Goal: Navigation & Orientation: Find specific page/section

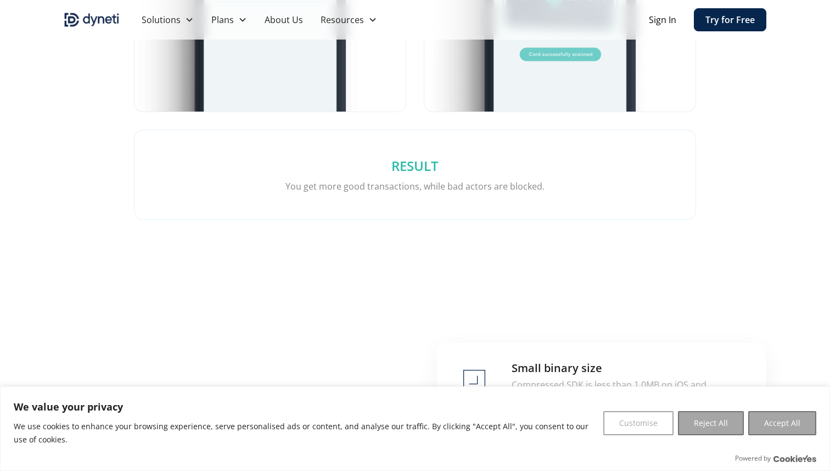
scroll to position [2182, 0]
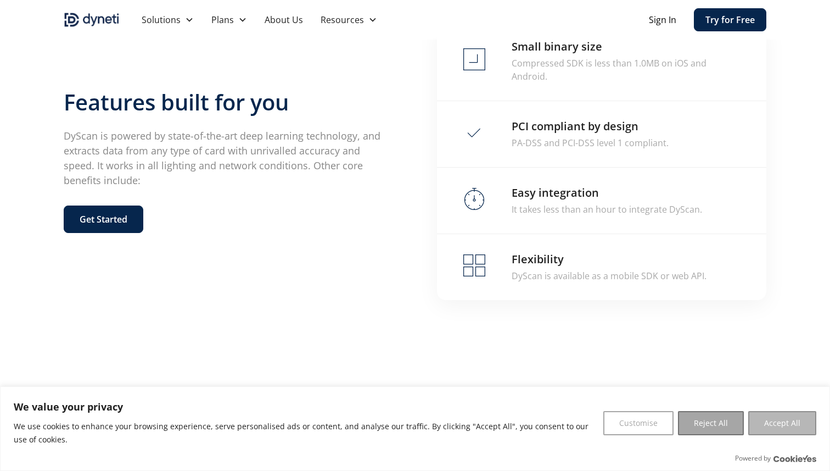
click at [768, 428] on button "Accept All" at bounding box center [782, 423] width 68 height 24
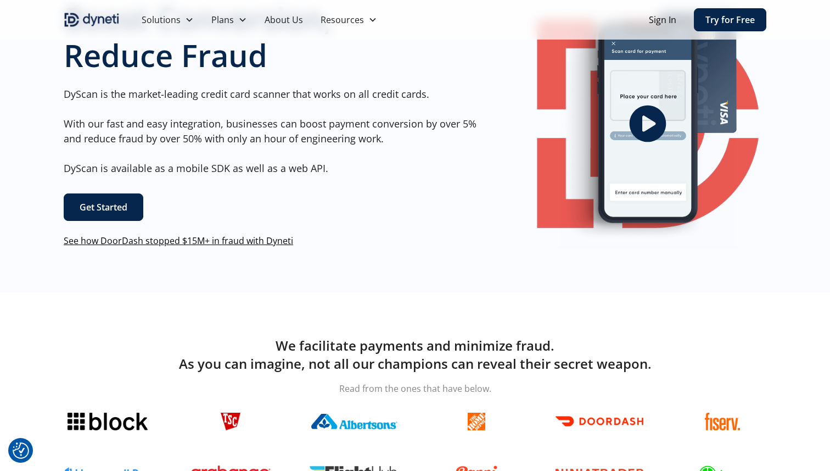
scroll to position [0, 0]
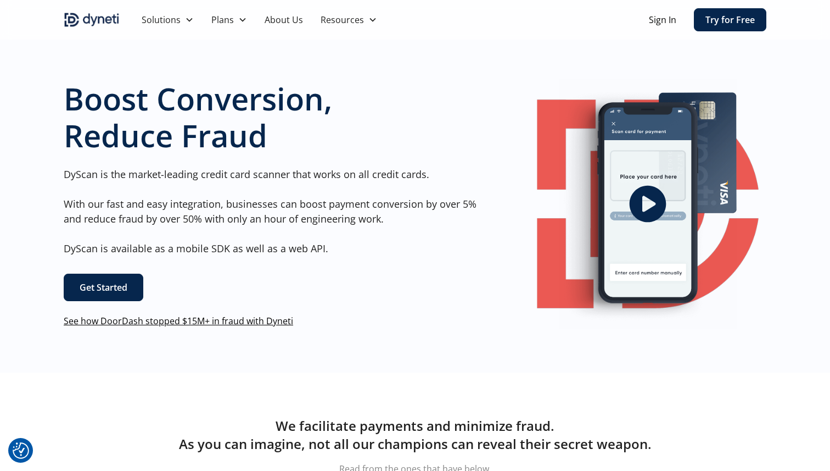
click at [298, 21] on link "About Us" at bounding box center [284, 20] width 56 height 40
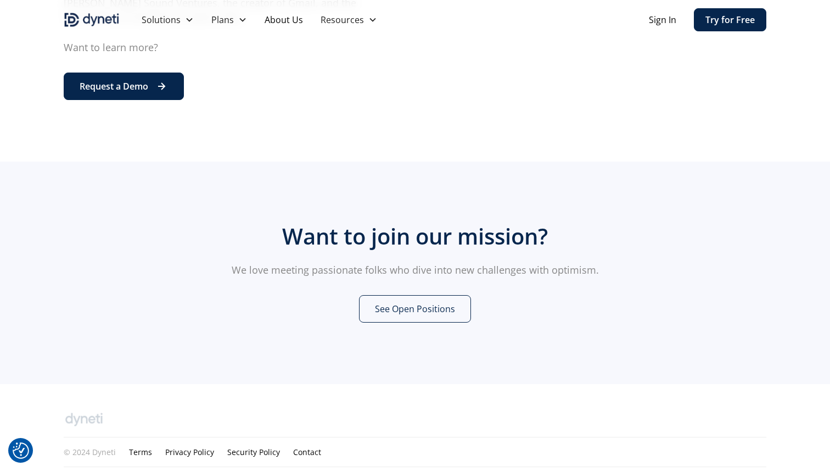
scroll to position [513, 0]
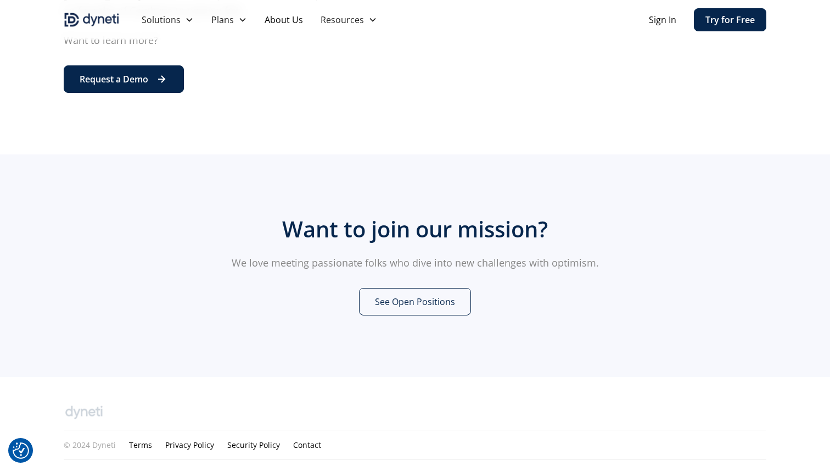
click at [394, 295] on link "See Open Positions" at bounding box center [415, 301] width 112 height 27
